Goal: Task Accomplishment & Management: Use online tool/utility

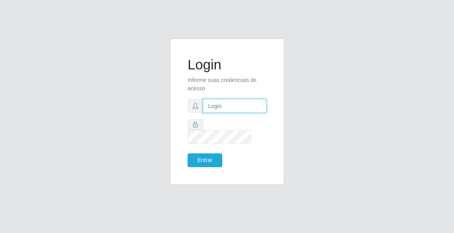
click at [236, 113] on input "text" at bounding box center [234, 106] width 63 height 14
type input "[EMAIL_ADDRESS][DOMAIN_NAME]"
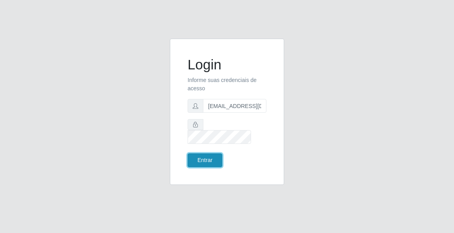
click at [209, 155] on button "Entrar" at bounding box center [204, 160] width 35 height 14
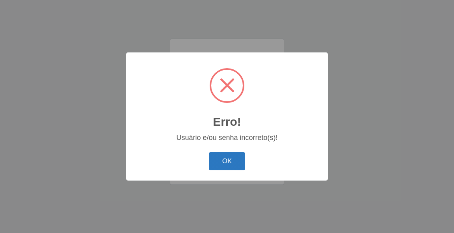
click at [228, 159] on button "OK" at bounding box center [227, 161] width 37 height 19
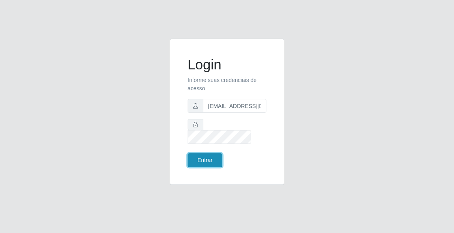
click at [201, 153] on button "Entrar" at bounding box center [204, 160] width 35 height 14
click at [204, 157] on button "Entrar" at bounding box center [204, 160] width 35 height 14
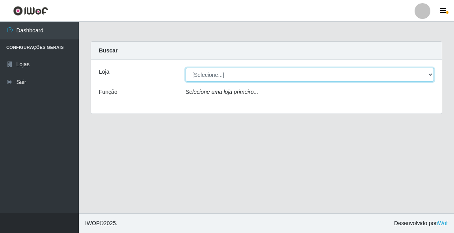
click at [214, 75] on select "[Selecione...] Rede Potiguar 5 - Extremoz" at bounding box center [309, 75] width 248 height 14
select select "79"
click at [185, 68] on select "[Selecione...] Rede Potiguar 5 - Extremoz" at bounding box center [309, 75] width 248 height 14
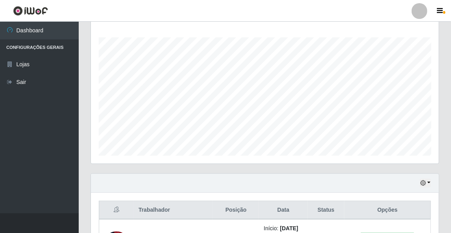
scroll to position [189, 0]
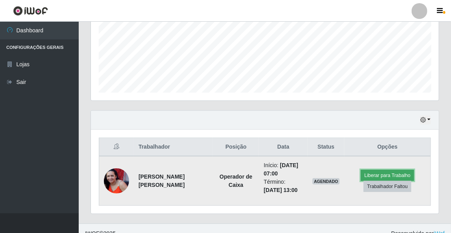
click at [385, 176] on button "Liberar para Trabalho" at bounding box center [387, 175] width 53 height 11
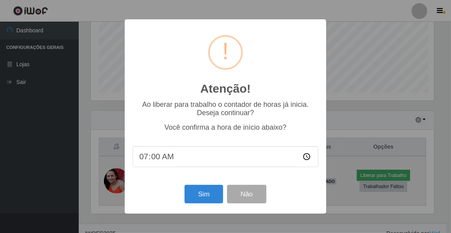
scroll to position [163, 346]
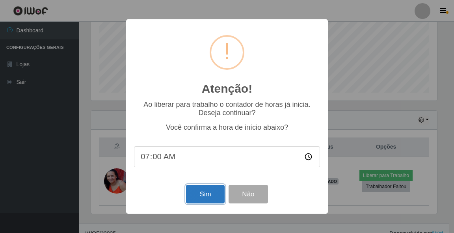
click at [203, 194] on button "Sim" at bounding box center [205, 194] width 38 height 19
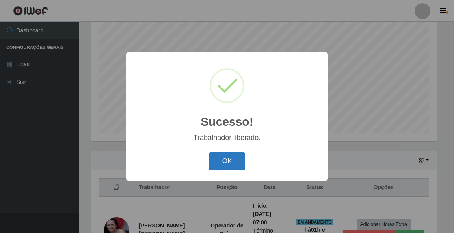
click at [222, 160] on button "OK" at bounding box center [227, 161] width 37 height 19
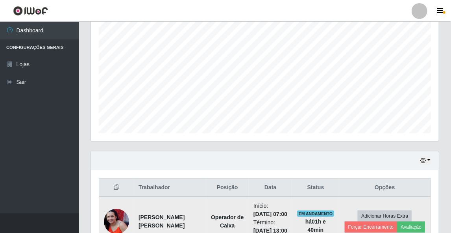
scroll to position [214, 0]
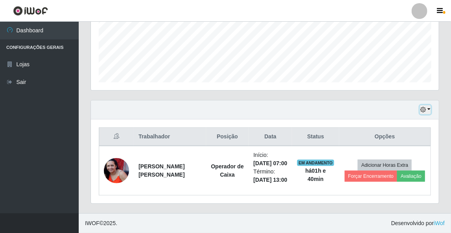
click at [430, 105] on button "button" at bounding box center [425, 109] width 11 height 9
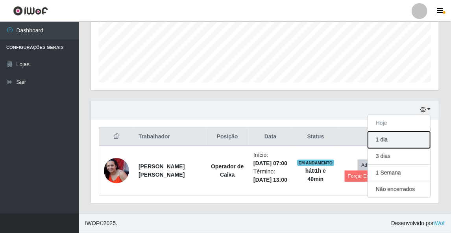
click at [382, 132] on button "1 dia" at bounding box center [399, 140] width 62 height 17
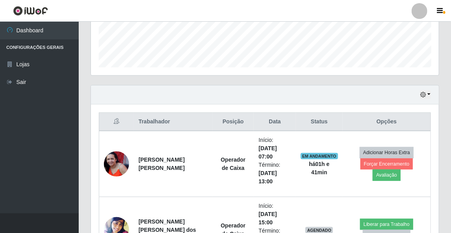
scroll to position [280, 0]
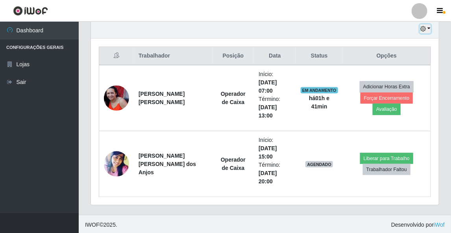
click at [424, 31] on icon "button" at bounding box center [424, 29] width 6 height 6
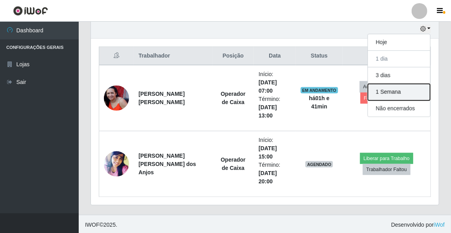
click at [401, 87] on button "1 Semana" at bounding box center [399, 92] width 62 height 17
